Goal: Check status: Check status

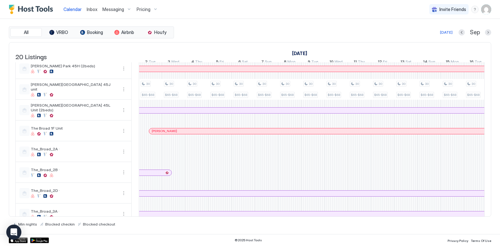
scroll to position [189, 0]
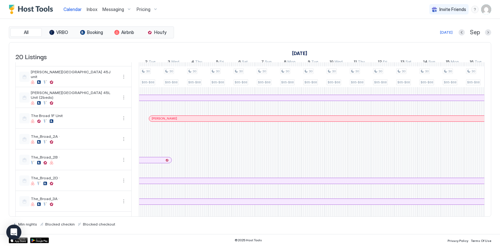
click at [178, 169] on div "30 $56.5 30 $65-$68 30 $63.16-$73.16 30 $56.5 30 $65-$68 30 $56.5 30 $65-$68 30…" at bounding box center [429, 84] width 1279 height 420
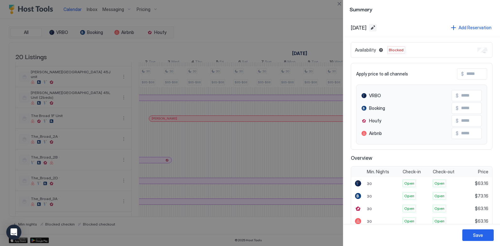
click at [377, 28] on button "Edit date range" at bounding box center [373, 28] width 8 height 8
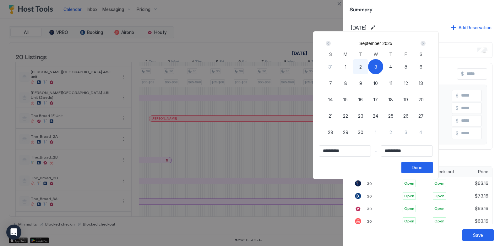
click at [377, 65] on span "3" at bounding box center [376, 66] width 3 height 7
type input "**********"
click at [426, 45] on div "Next" at bounding box center [423, 43] width 5 height 5
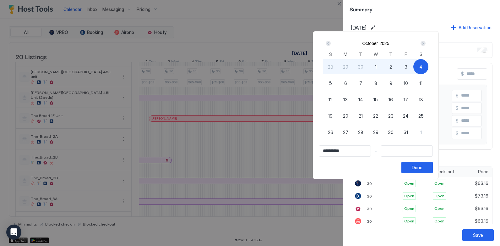
click at [429, 64] on div "4" at bounding box center [421, 66] width 15 height 15
type input "**********"
click at [433, 168] on button "Done" at bounding box center [417, 168] width 31 height 12
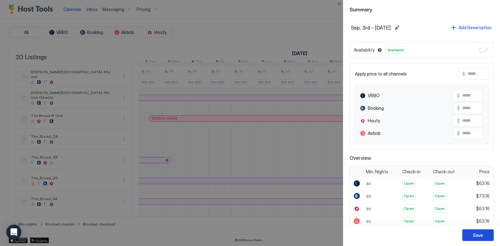
click at [478, 239] on button "Save" at bounding box center [478, 235] width 31 height 12
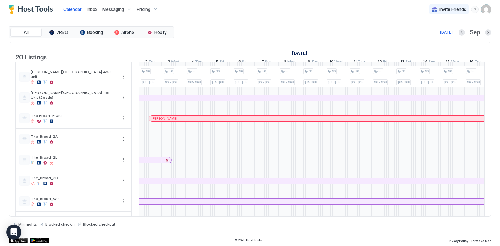
scroll to position [220, 0]
